Goal: Transaction & Acquisition: Subscribe to service/newsletter

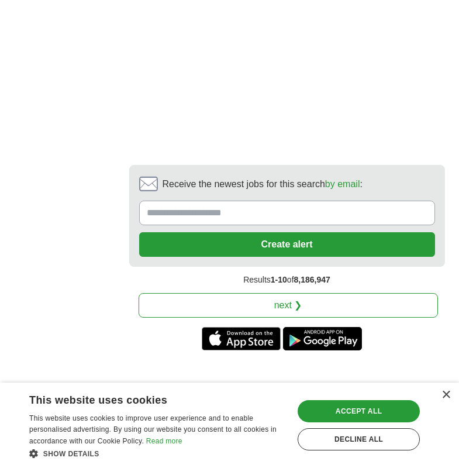
scroll to position [2944, 0]
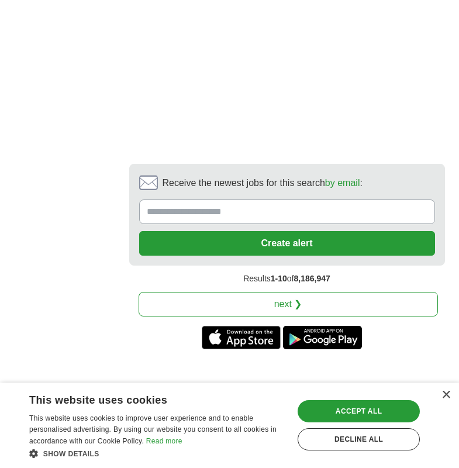
click at [289, 292] on link "next ❯" at bounding box center [288, 304] width 299 height 25
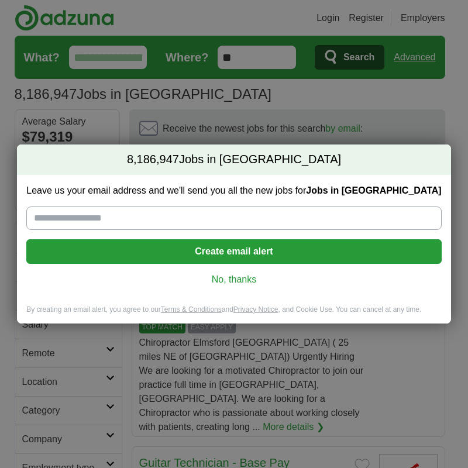
click at [266, 217] on input "Leave us your email address and we'll send you all the new jobs for Jobs in US" at bounding box center [233, 217] width 414 height 23
type input "**********"
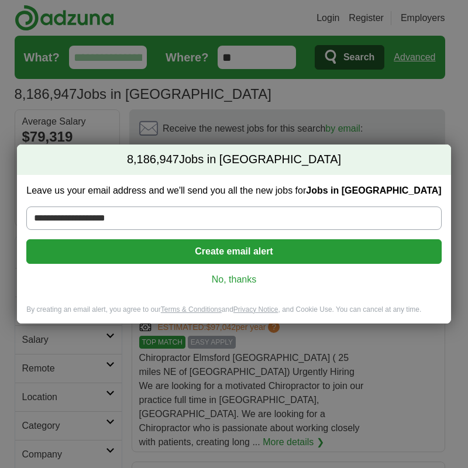
click at [252, 252] on button "Create email alert" at bounding box center [233, 251] width 414 height 25
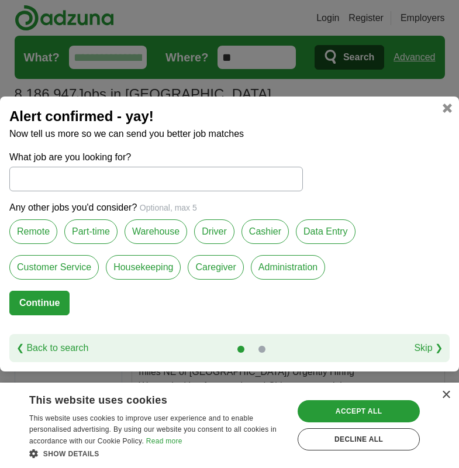
click at [43, 227] on label "Remote" at bounding box center [33, 231] width 48 height 25
click at [345, 228] on label "Data Entry" at bounding box center [326, 231] width 60 height 25
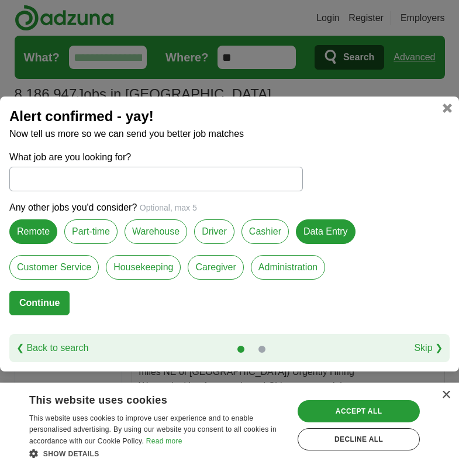
click at [94, 265] on label "Customer Service" at bounding box center [53, 267] width 89 height 25
click at [127, 268] on label "Housekeeping" at bounding box center [143, 267] width 75 height 25
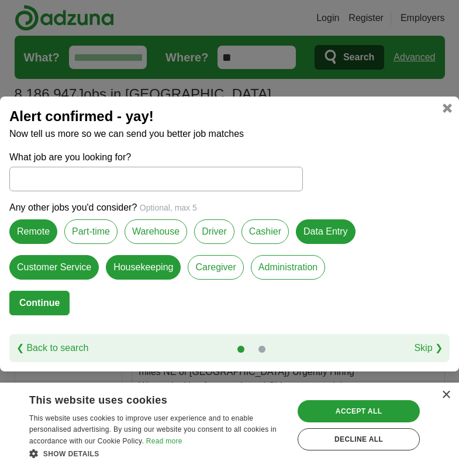
click at [224, 266] on label "Caregiver" at bounding box center [216, 267] width 56 height 25
click at [262, 269] on label "Administration" at bounding box center [288, 267] width 74 height 25
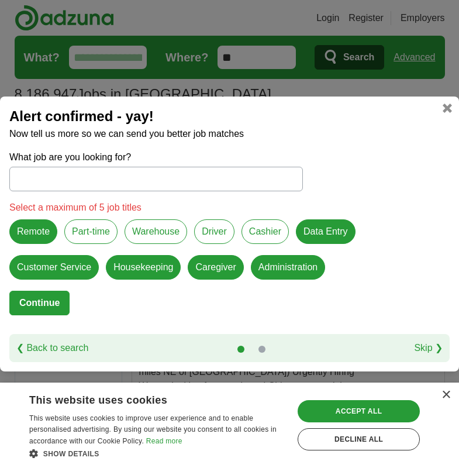
click at [74, 177] on input "What job are you looking for?" at bounding box center [155, 179] width 293 height 25
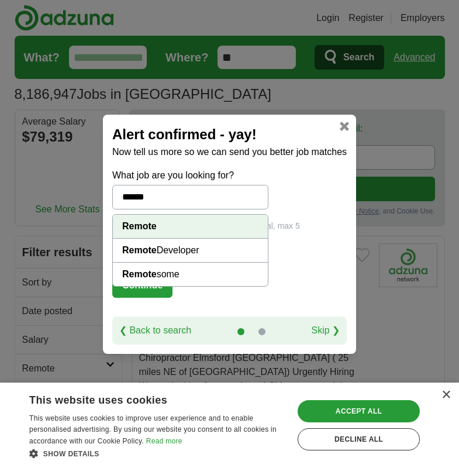
click at [291, 251] on div "Any other jobs you'd consider? Optional, max 5 remote developer" at bounding box center [229, 246] width 234 height 54
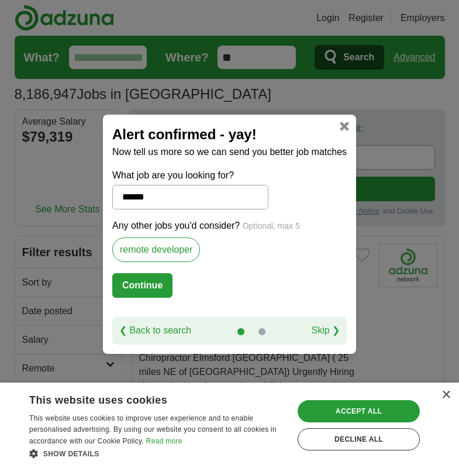
click at [157, 202] on input "******" at bounding box center [190, 197] width 156 height 25
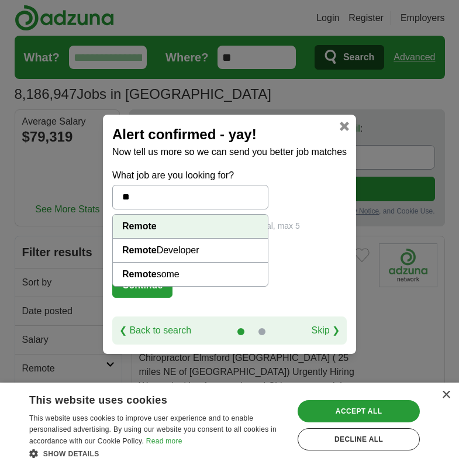
type input "*"
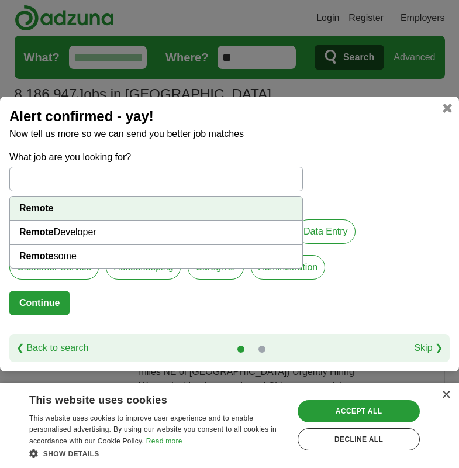
click at [349, 142] on div "Alert confirmed - yay! Now tell us more so we can send you better job matches W…" at bounding box center [229, 233] width 459 height 275
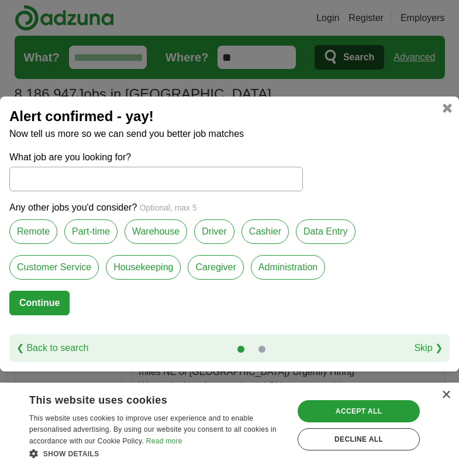
click at [36, 236] on label "Remote" at bounding box center [33, 231] width 48 height 25
click at [150, 236] on label "Warehouse" at bounding box center [155, 231] width 63 height 25
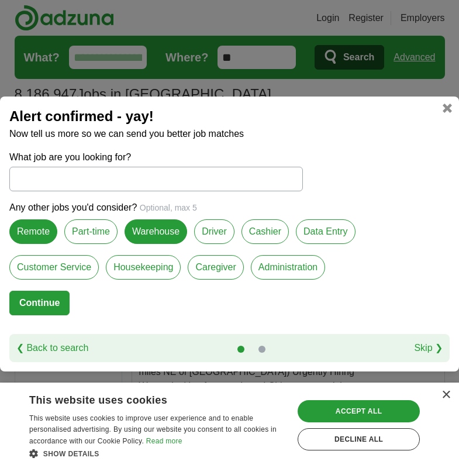
click at [158, 234] on label "Warehouse" at bounding box center [155, 231] width 63 height 25
click at [319, 233] on label "Data Entry" at bounding box center [326, 231] width 60 height 25
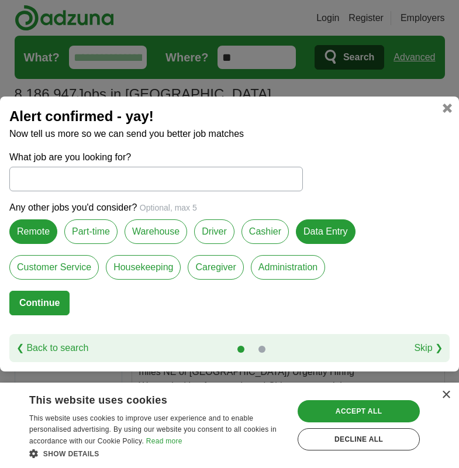
click at [64, 264] on label "Customer Service" at bounding box center [53, 267] width 89 height 25
click at [167, 266] on label "Housekeeping" at bounding box center [143, 267] width 75 height 25
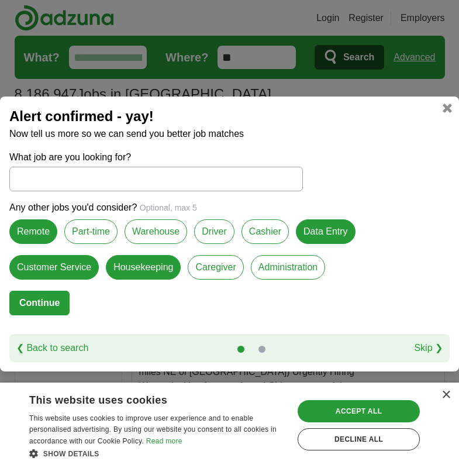
click at [210, 268] on label "Caregiver" at bounding box center [216, 267] width 56 height 25
click at [293, 268] on label "Administration" at bounding box center [288, 267] width 74 height 25
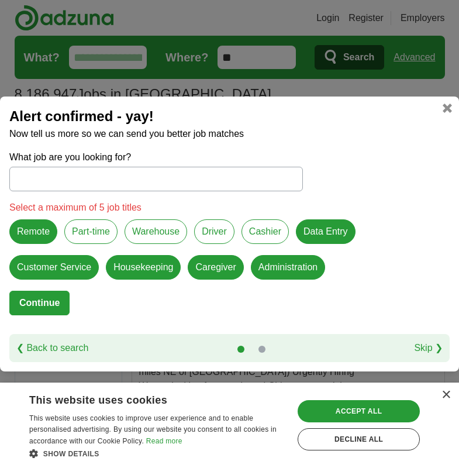
click at [46, 297] on button "Continue" at bounding box center [39, 302] width 60 height 25
click at [33, 304] on button "Continue" at bounding box center [39, 302] width 60 height 25
click at [213, 268] on label "Caregiver" at bounding box center [216, 267] width 56 height 25
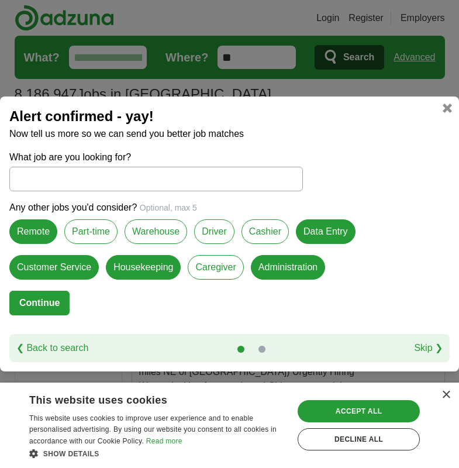
click at [39, 299] on button "Continue" at bounding box center [39, 302] width 60 height 25
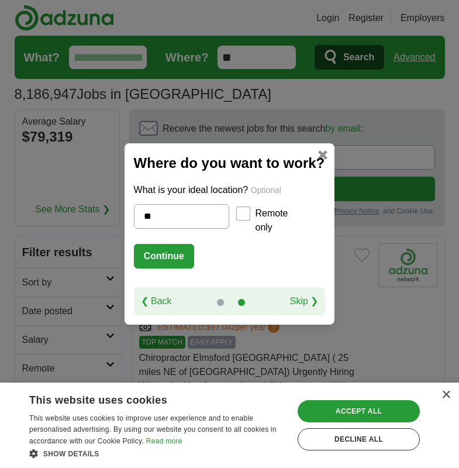
click at [168, 260] on button "Continue" at bounding box center [164, 256] width 60 height 25
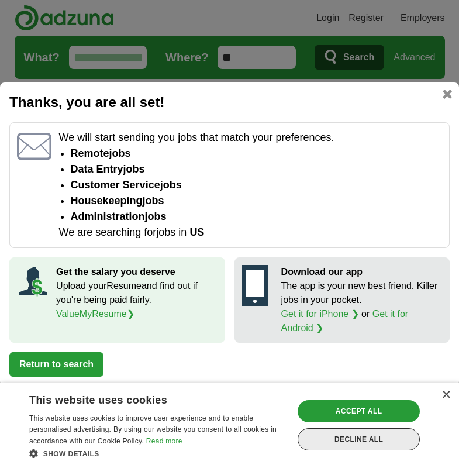
click at [334, 436] on div "Decline all" at bounding box center [358, 439] width 122 height 22
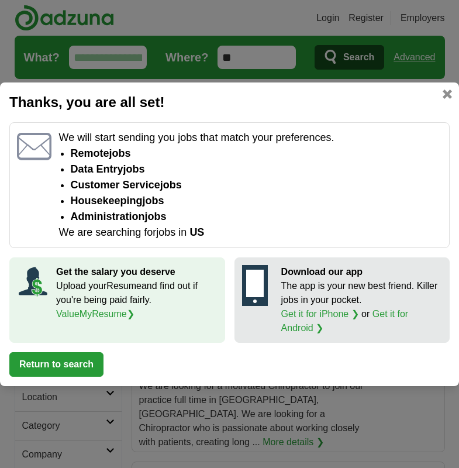
click at [71, 362] on button "Return to search" at bounding box center [56, 364] width 94 height 25
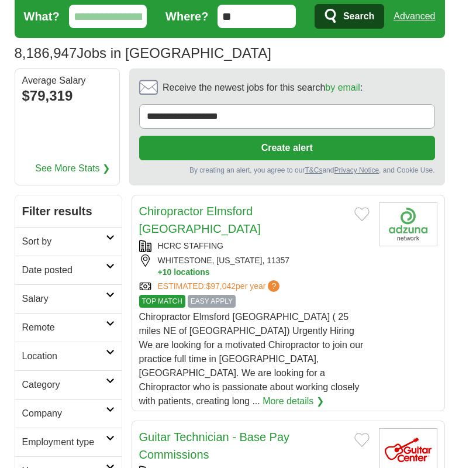
scroll to position [117, 0]
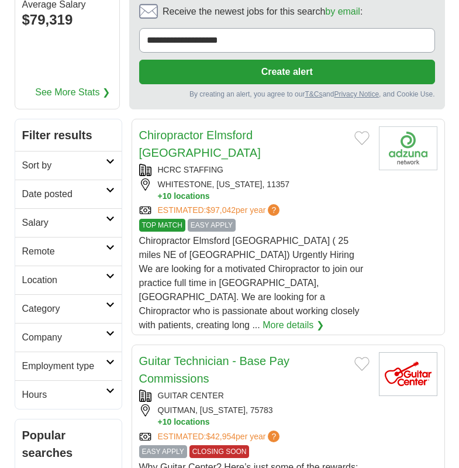
click at [106, 159] on icon at bounding box center [110, 161] width 9 height 6
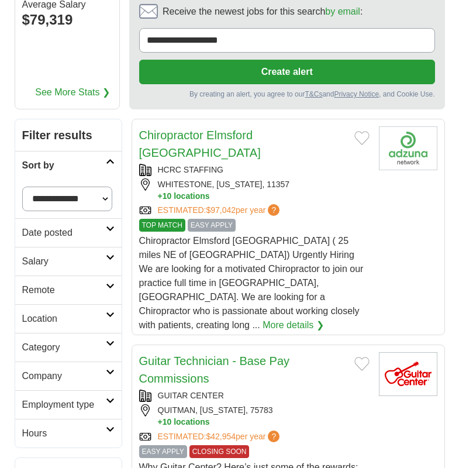
click at [92, 290] on h2 "Remote" at bounding box center [64, 290] width 84 height 14
click at [105, 348] on link "Location" at bounding box center [68, 346] width 106 height 29
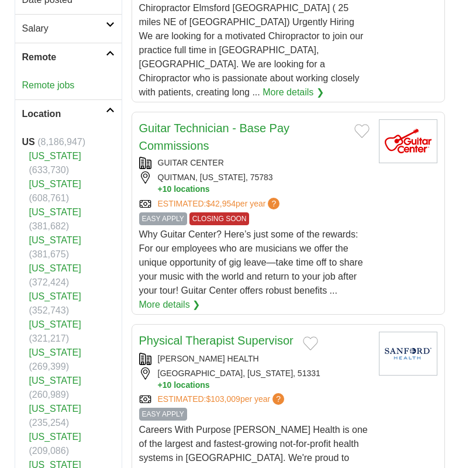
scroll to position [351, 0]
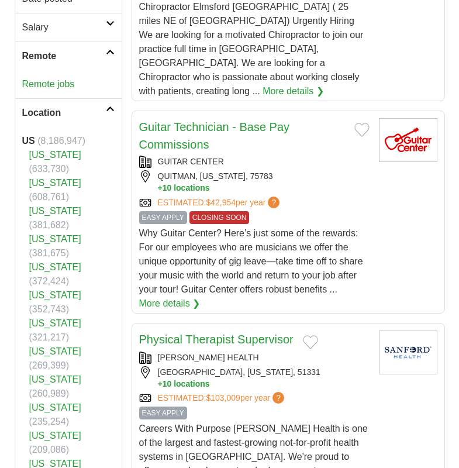
click at [72, 346] on link "[US_STATE]" at bounding box center [55, 351] width 52 height 10
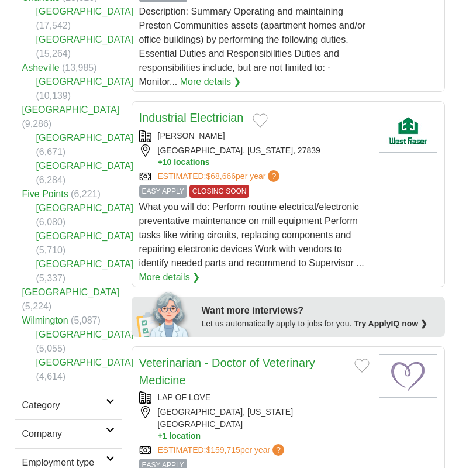
scroll to position [526, 0]
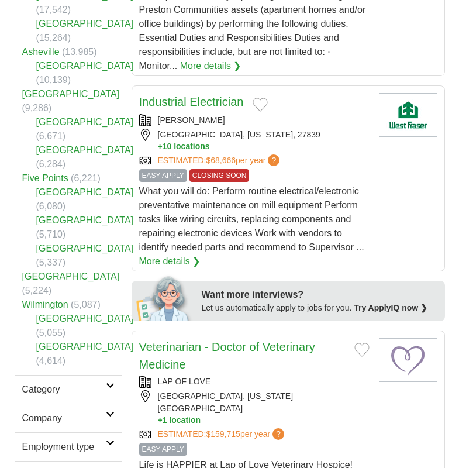
click at [46, 299] on link "Wilmington" at bounding box center [45, 304] width 46 height 10
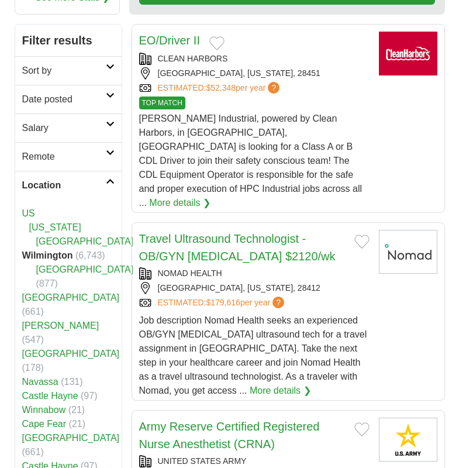
scroll to position [234, 0]
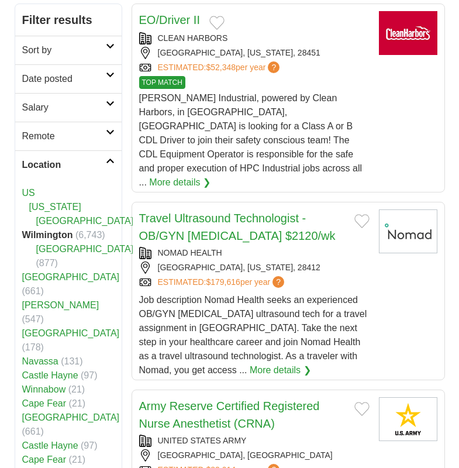
click at [63, 216] on link "New Hanover County" at bounding box center [85, 221] width 98 height 10
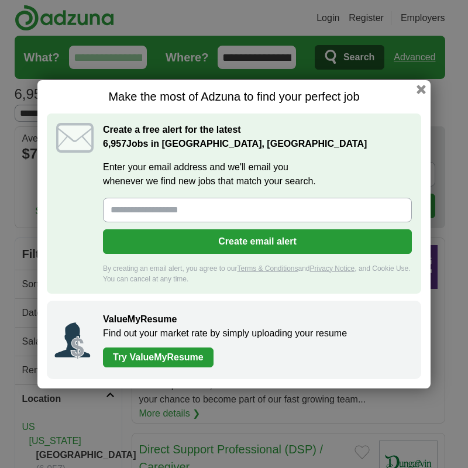
click at [202, 215] on input "Enter your email address and we'll email you whenever we find new jobs that mat…" at bounding box center [257, 210] width 309 height 25
type input "**********"
click at [223, 244] on button "Create email alert" at bounding box center [257, 241] width 309 height 25
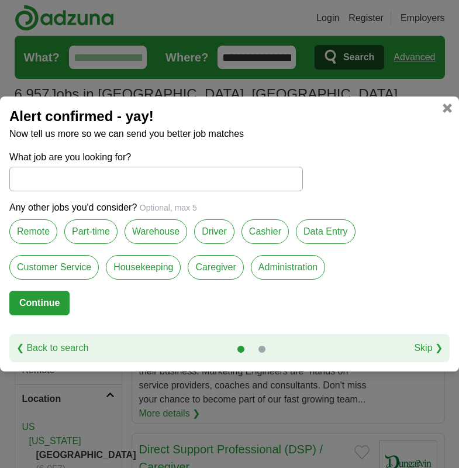
click at [39, 231] on label "Remote" at bounding box center [33, 231] width 48 height 25
click at [320, 232] on label "Data Entry" at bounding box center [326, 231] width 60 height 25
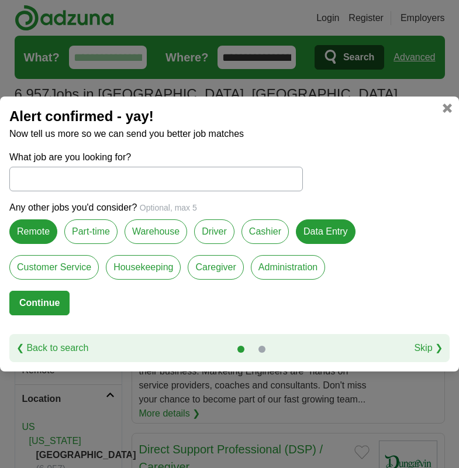
click at [64, 271] on label "Customer Service" at bounding box center [53, 267] width 89 height 25
click at [153, 269] on label "Housekeeping" at bounding box center [143, 267] width 75 height 25
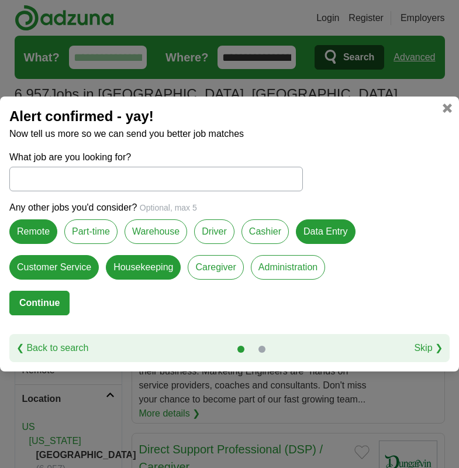
click at [268, 268] on label "Administration" at bounding box center [288, 267] width 74 height 25
click at [61, 304] on button "Continue" at bounding box center [39, 302] width 60 height 25
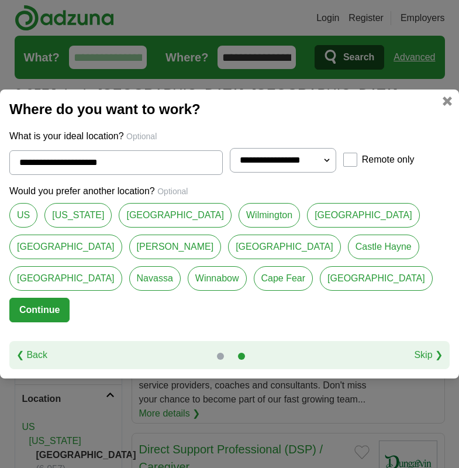
click at [324, 160] on select "**********" at bounding box center [283, 160] width 106 height 25
select select "**"
click at [230, 148] on select "**********" at bounding box center [283, 160] width 106 height 25
click at [348, 244] on link "Castle Hayne" at bounding box center [383, 246] width 71 height 25
type input "**********"
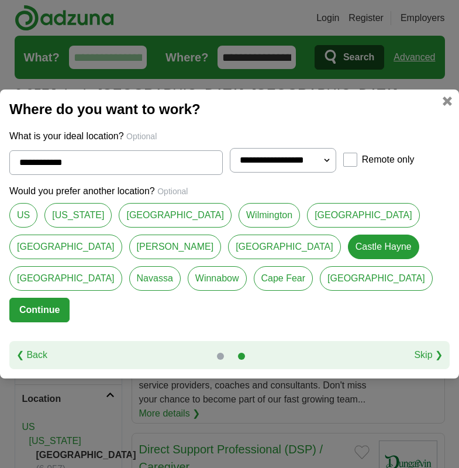
click at [50, 303] on button "Continue" at bounding box center [39, 309] width 60 height 25
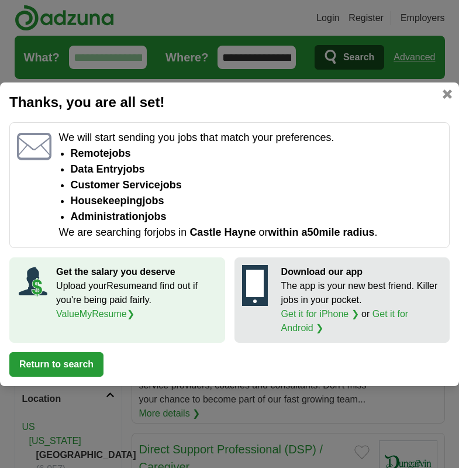
click at [81, 364] on button "Return to search" at bounding box center [56, 364] width 94 height 25
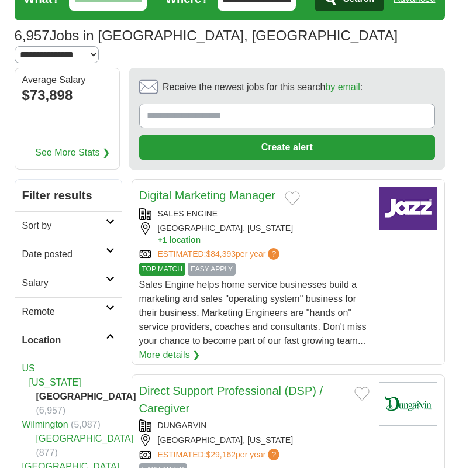
scroll to position [117, 0]
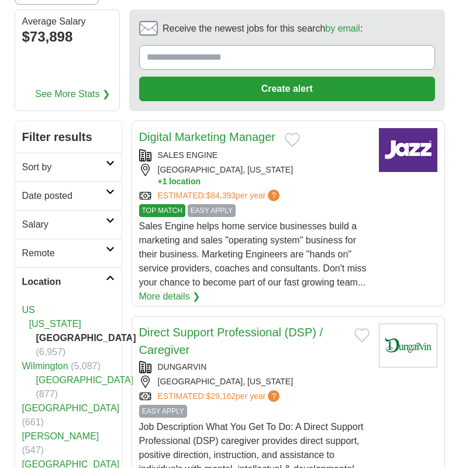
click at [171, 289] on link "More details ❯" at bounding box center [169, 296] width 61 height 14
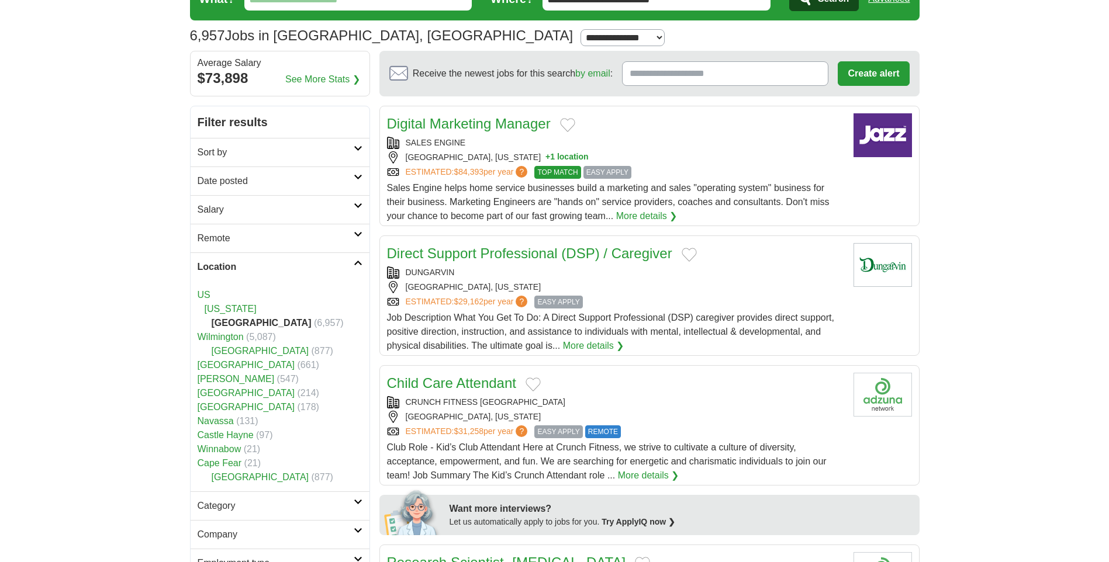
scroll to position [117, 0]
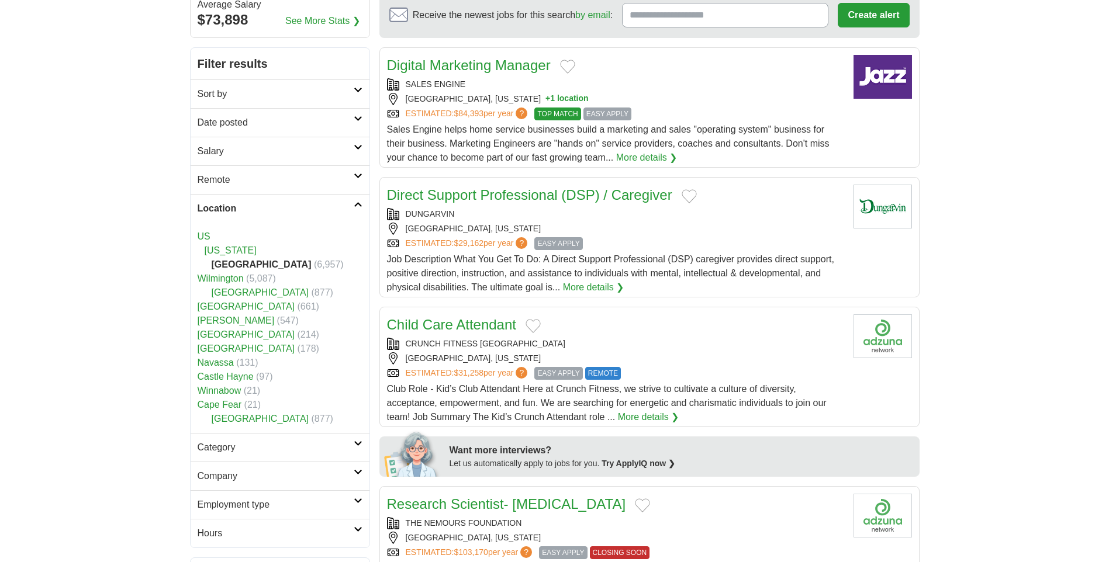
click at [547, 198] on link "Direct Support Professional (DSP) / Caregiver" at bounding box center [529, 195] width 285 height 16
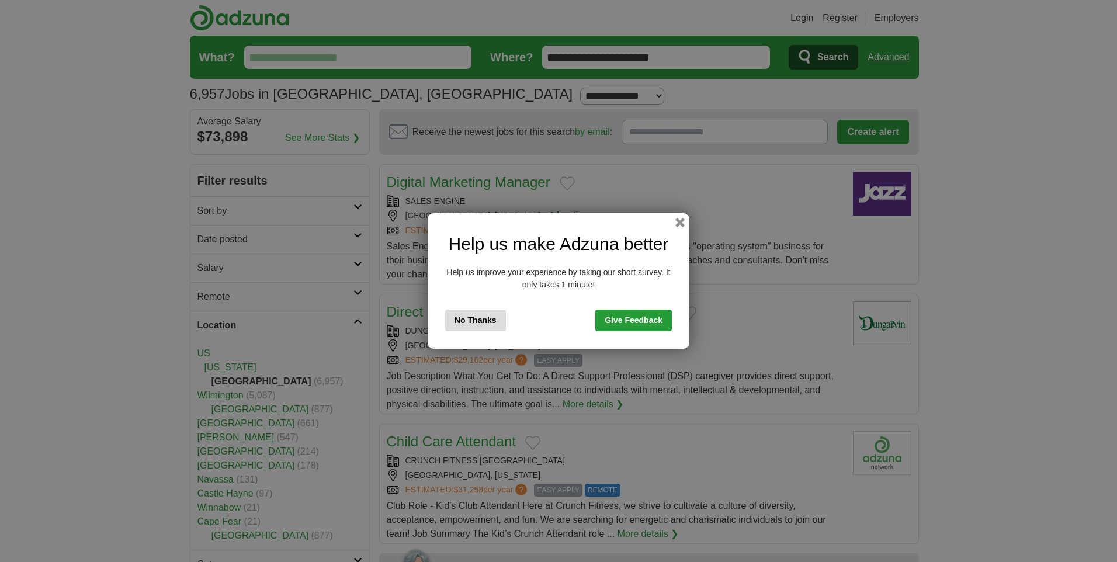
click at [488, 320] on button "No Thanks" at bounding box center [475, 321] width 61 height 22
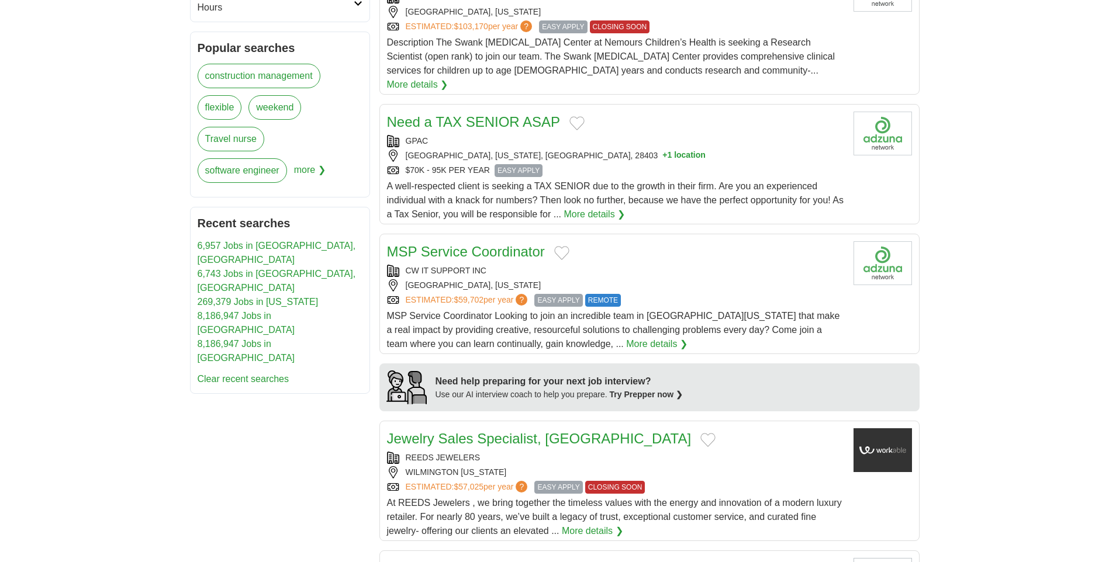
scroll to position [701, 0]
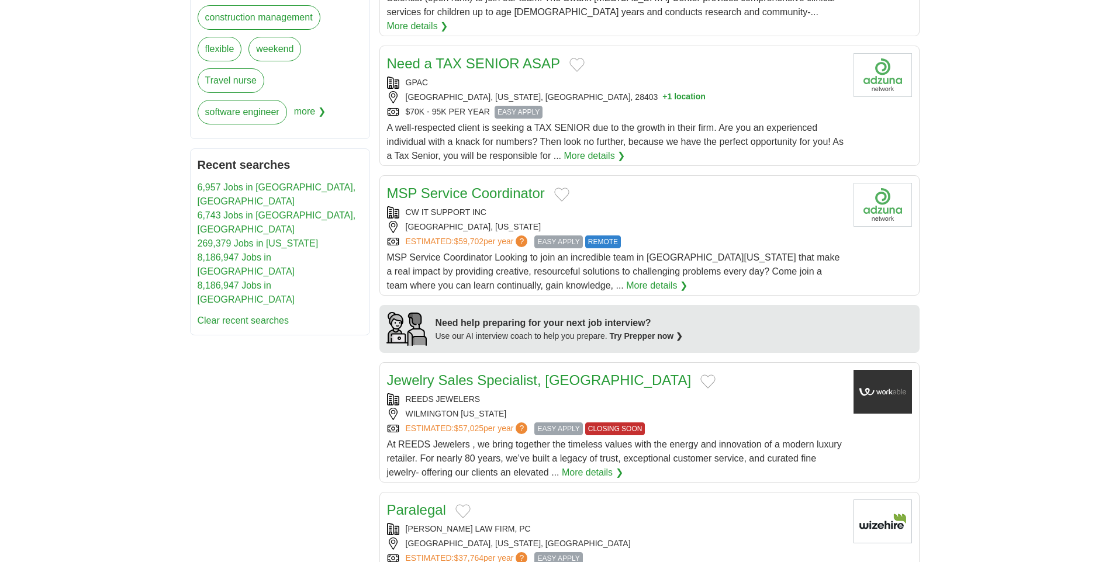
click at [440, 185] on link "MSP Service Coordinator" at bounding box center [466, 193] width 158 height 16
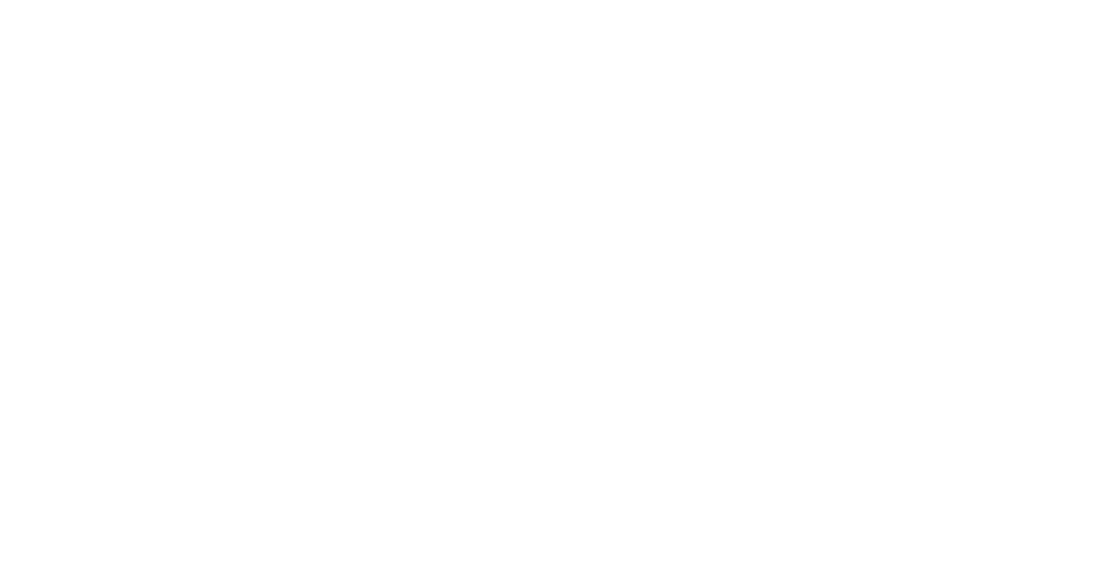
scroll to position [1578, 0]
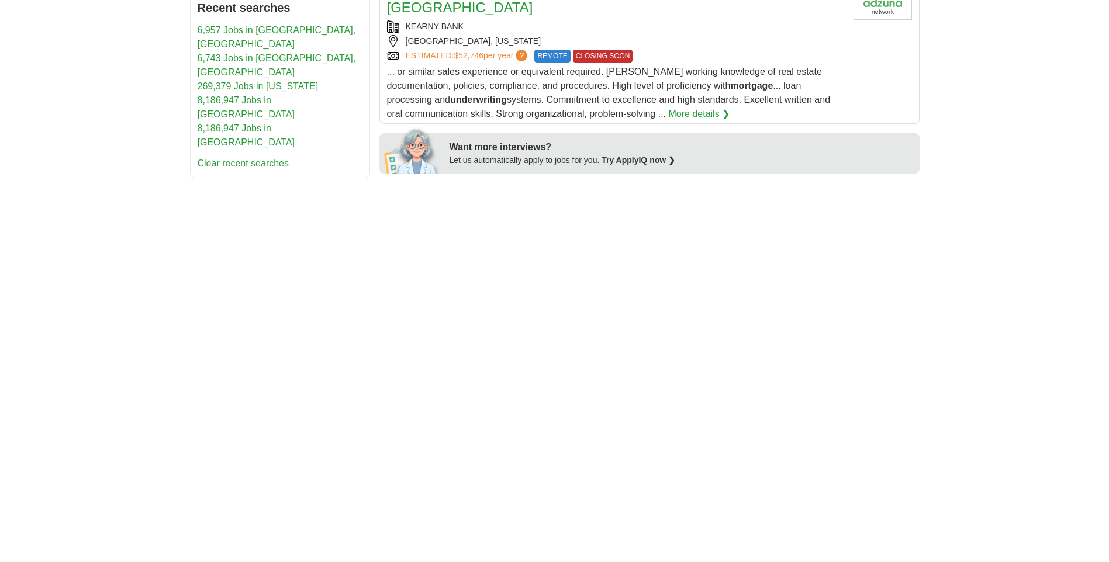
scroll to position [526, 0]
